Goal: Communication & Community: Share content

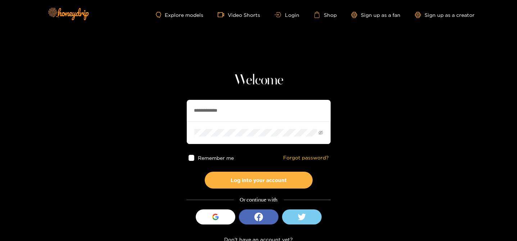
drag, startPoint x: 214, startPoint y: 109, endPoint x: 173, endPoint y: 96, distance: 42.1
click at [173, 97] on section "**********" at bounding box center [258, 128] width 517 height 256
type input "********"
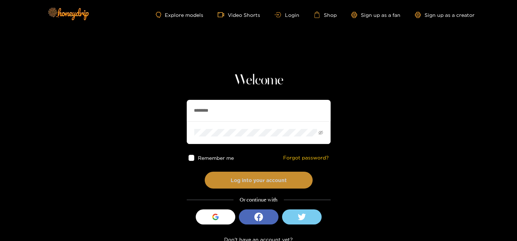
click at [232, 183] on button "Log into your account" at bounding box center [259, 180] width 108 height 17
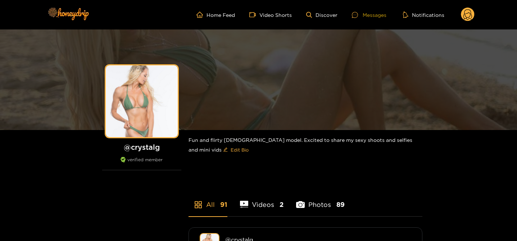
click at [362, 14] on div at bounding box center [357, 15] width 11 height 6
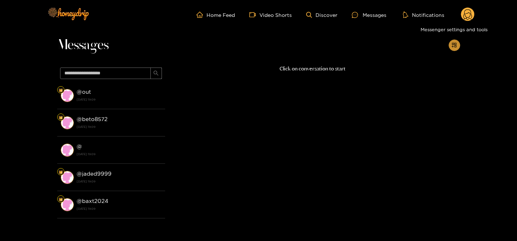
click at [455, 45] on icon "appstore-add" at bounding box center [453, 44] width 5 height 5
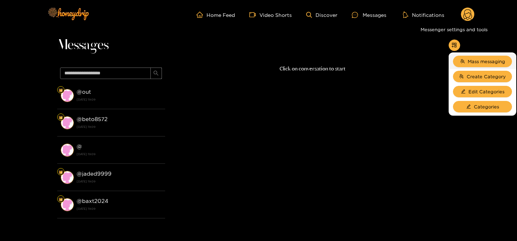
click at [475, 55] on li "Mass messaging" at bounding box center [483, 61] width 68 height 15
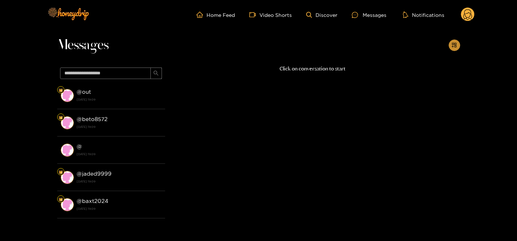
click at [452, 47] on span "appstore-add" at bounding box center [453, 45] width 5 height 6
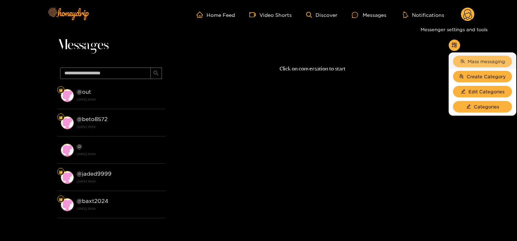
click at [463, 63] on icon "team" at bounding box center [462, 61] width 5 height 5
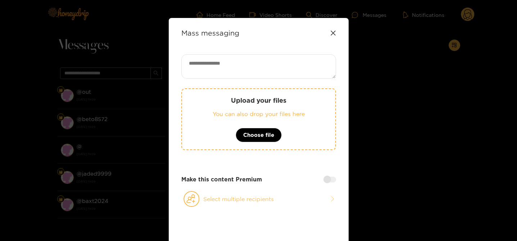
click at [220, 199] on button "Select multiple recipients" at bounding box center [258, 199] width 155 height 17
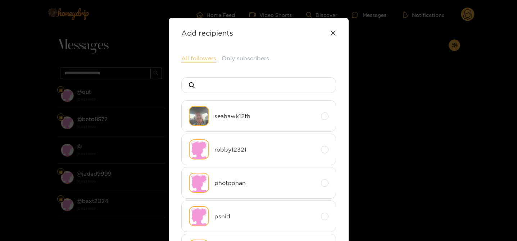
click at [192, 62] on button "All followers" at bounding box center [198, 58] width 35 height 9
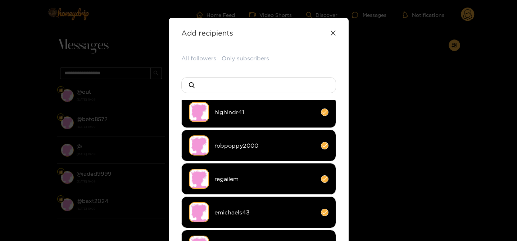
scroll to position [76, 0]
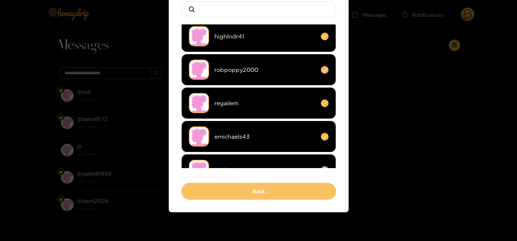
click at [235, 193] on button "Back" at bounding box center [258, 191] width 155 height 17
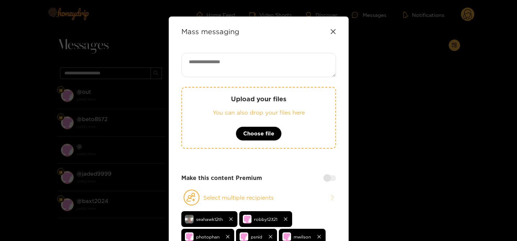
scroll to position [0, 0]
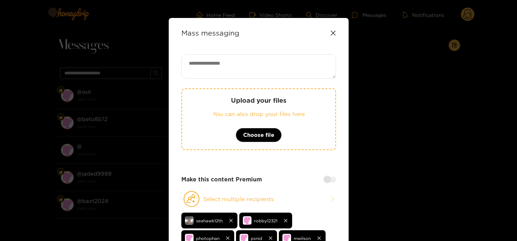
click at [232, 64] on textarea at bounding box center [258, 66] width 155 height 24
type textarea "*"
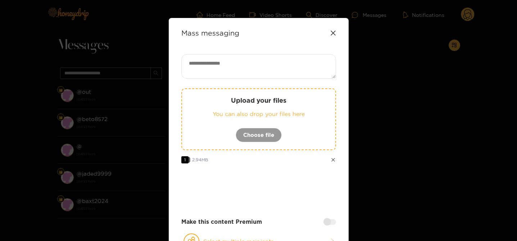
click at [267, 77] on textarea at bounding box center [258, 66] width 155 height 24
type textarea "*"
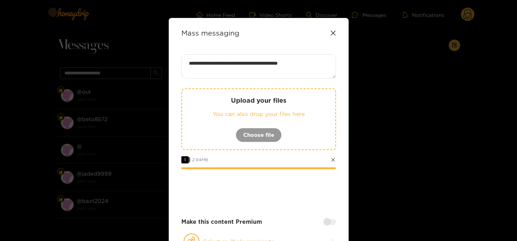
type textarea "**********"
click at [326, 224] on div at bounding box center [329, 222] width 13 height 6
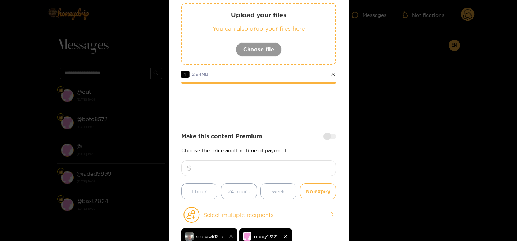
scroll to position [103, 0]
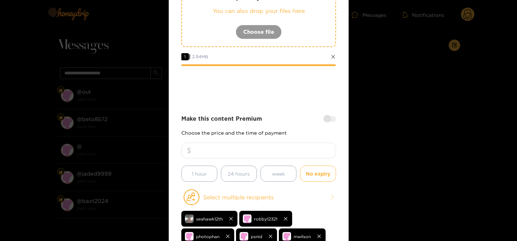
click at [271, 156] on input "number" at bounding box center [258, 151] width 155 height 16
type input "*"
type input "**"
click at [246, 116] on strong "Make this content Premium" at bounding box center [221, 119] width 81 height 8
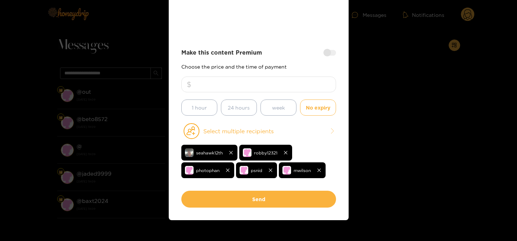
scroll to position [177, 0]
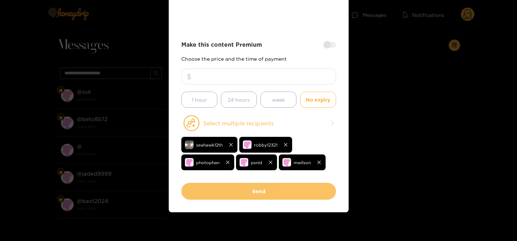
click at [234, 189] on button "Send" at bounding box center [258, 191] width 155 height 17
